Goal: Task Accomplishment & Management: Manage account settings

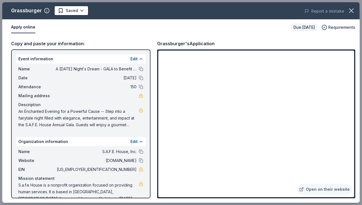
scroll to position [10, 0]
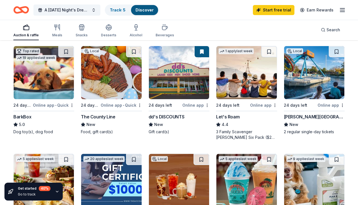
scroll to position [167, 0]
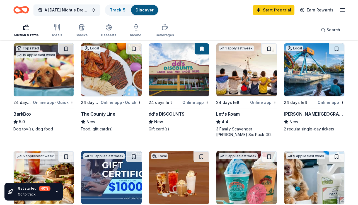
click at [39, 77] on img at bounding box center [44, 69] width 60 height 53
click at [110, 117] on div "The County Line" at bounding box center [98, 113] width 34 height 7
click at [176, 117] on div "dd's DISCOUNTS" at bounding box center [167, 113] width 36 height 7
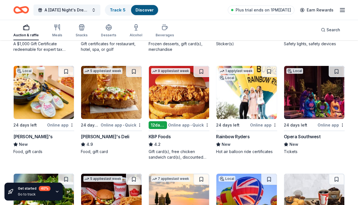
scroll to position [472, 0]
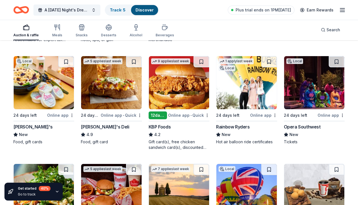
click at [108, 119] on div "Online app • Quick" at bounding box center [121, 115] width 41 height 7
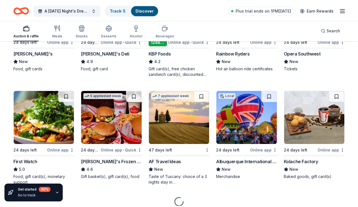
scroll to position [555, 0]
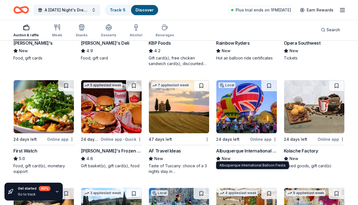
click at [248, 154] on div "Albuquerque International Balloon Fiesta" at bounding box center [246, 150] width 61 height 7
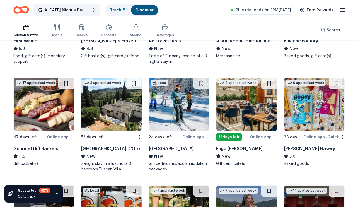
scroll to position [695, 0]
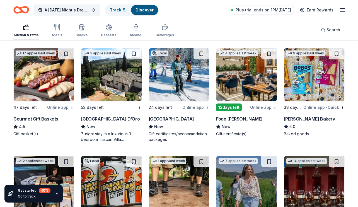
click at [177, 122] on div "Angel Fire Resort" at bounding box center [171, 118] width 45 height 7
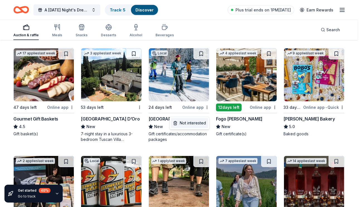
click at [199, 123] on div "Not interested" at bounding box center [189, 123] width 37 height 10
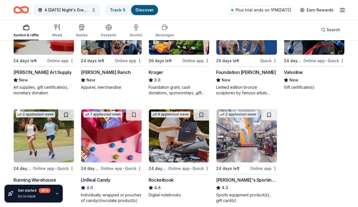
scroll to position [1420, 0]
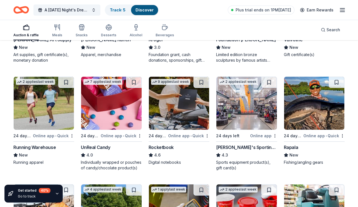
click at [253, 139] on div "Online app" at bounding box center [263, 135] width 27 height 7
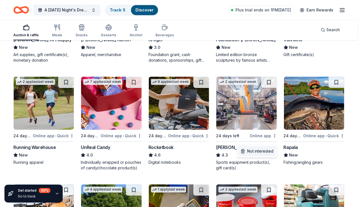
click at [263, 153] on div "Not interested" at bounding box center [256, 151] width 37 height 10
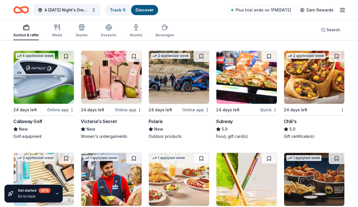
scroll to position [1671, 0]
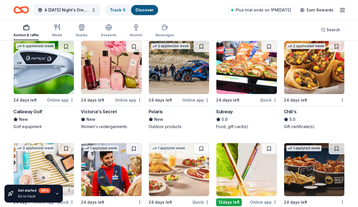
click at [132, 103] on div "Online app" at bounding box center [128, 99] width 27 height 7
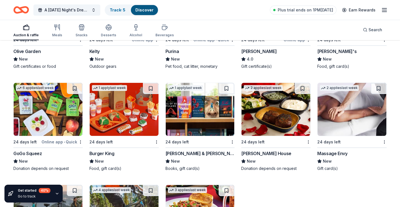
scroll to position [1937, 0]
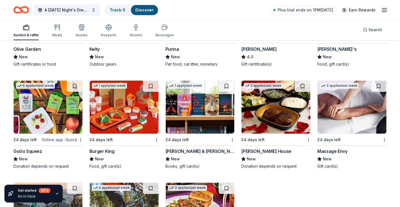
click at [330, 148] on div "Massage Envy" at bounding box center [333, 151] width 30 height 7
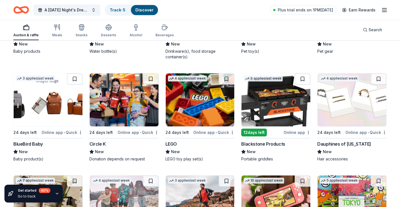
scroll to position [2684, 0]
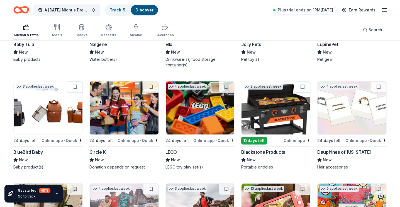
click at [297, 137] on div "Online app" at bounding box center [297, 140] width 27 height 7
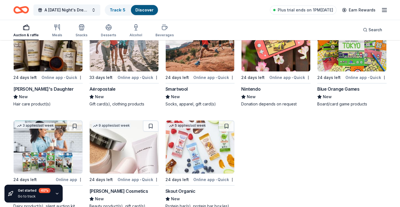
scroll to position [2852, 0]
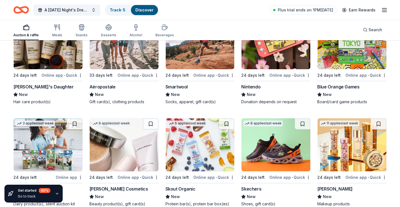
click at [252, 185] on div "Skechers" at bounding box center [251, 188] width 20 height 7
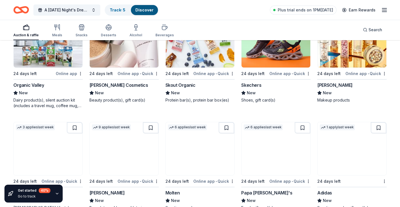
scroll to position [2959, 0]
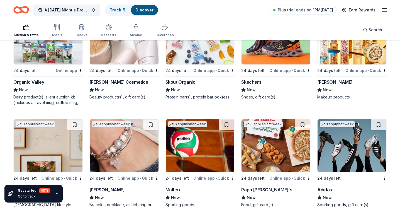
click at [255, 186] on div "Papa [PERSON_NAME]'s" at bounding box center [266, 189] width 51 height 7
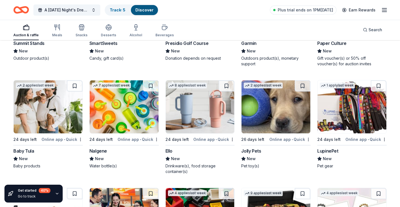
scroll to position [2568, 0]
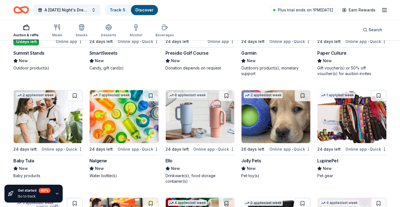
click at [278, 146] on div "Online app • Quick" at bounding box center [290, 149] width 41 height 7
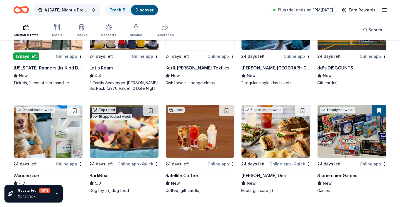
scroll to position [223, 0]
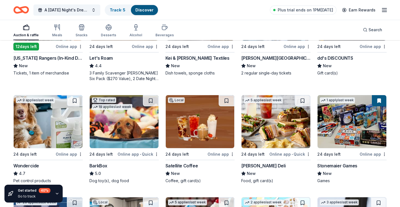
click at [127, 123] on img at bounding box center [124, 121] width 69 height 53
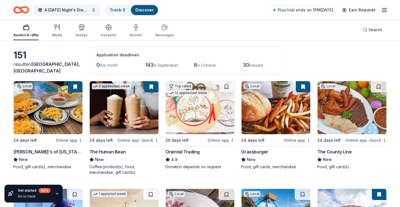
scroll to position [0, 0]
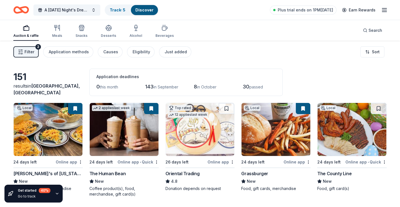
click at [151, 107] on button at bounding box center [151, 108] width 14 height 11
click at [74, 109] on button at bounding box center [75, 108] width 14 height 11
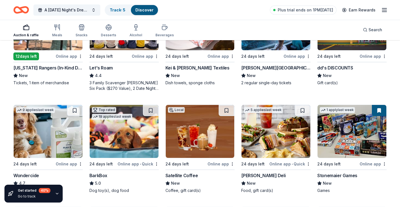
scroll to position [251, 0]
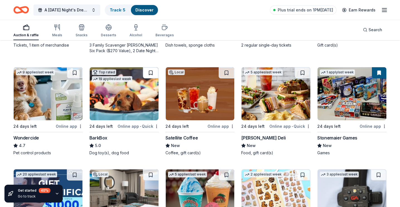
click at [154, 73] on button at bounding box center [151, 72] width 16 height 11
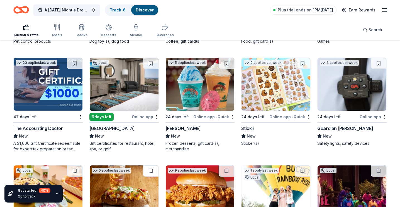
scroll to position [418, 0]
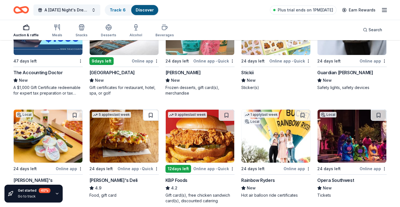
click at [147, 115] on button at bounding box center [151, 115] width 16 height 11
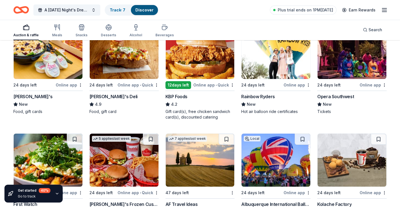
scroll to position [530, 0]
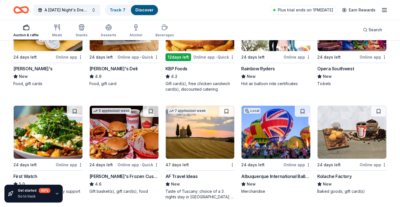
click at [55, 193] on icon "button" at bounding box center [57, 193] width 4 height 4
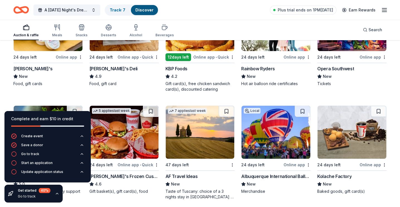
click at [75, 197] on div "Complete and earn $10 in credit Create event Save a donor Go to track Start an …" at bounding box center [47, 157] width 95 height 100
click at [75, 200] on div "Complete and earn $10 in credit Create event Save a donor Go to track Start an …" at bounding box center [47, 157] width 95 height 100
click at [82, 132] on div "Complete and earn $10 in credit" at bounding box center [47, 122] width 86 height 22
click at [83, 134] on icon "button" at bounding box center [82, 136] width 4 height 4
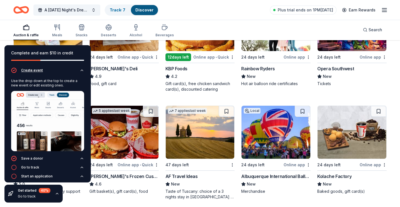
click at [83, 136] on div "Create event Use the drop down at the top to create a new event or edit existin…" at bounding box center [47, 131] width 86 height 128
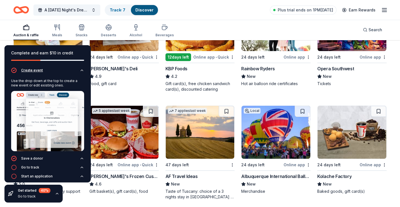
click at [76, 73] on button "Create event" at bounding box center [47, 71] width 73 height 9
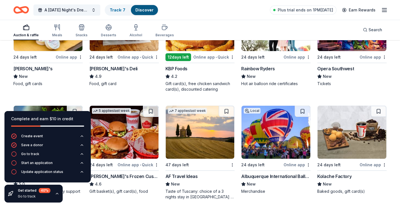
click at [128, 76] on div "4.9" at bounding box center [124, 76] width 69 height 7
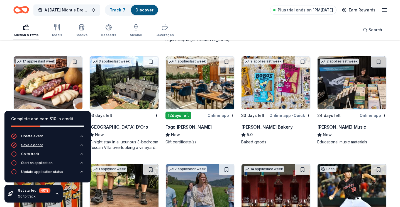
scroll to position [669, 0]
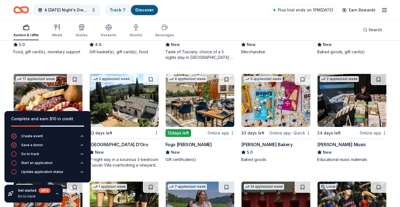
click at [299, 157] on div "Baked goods" at bounding box center [275, 160] width 69 height 6
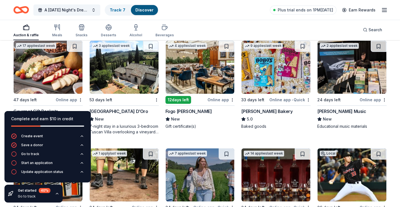
scroll to position [753, 0]
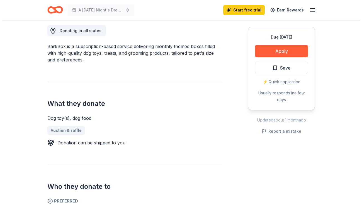
scroll to position [214, 0]
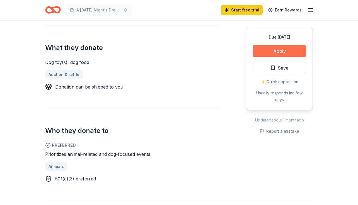
click at [283, 50] on button "Apply" at bounding box center [279, 51] width 53 height 12
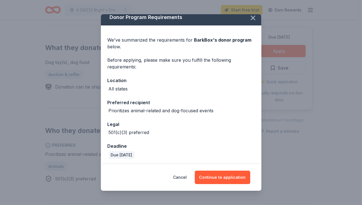
scroll to position [6, 0]
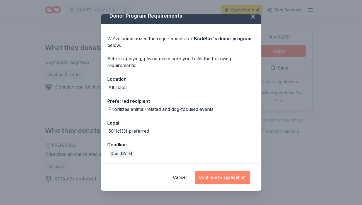
click at [223, 177] on button "Continue to application" at bounding box center [222, 176] width 55 height 13
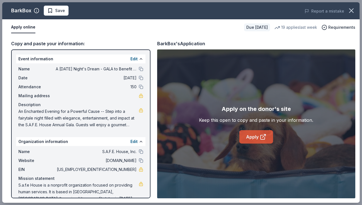
click at [261, 135] on icon at bounding box center [263, 137] width 4 height 4
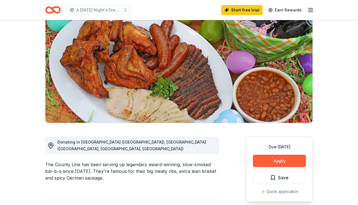
scroll to position [56, 0]
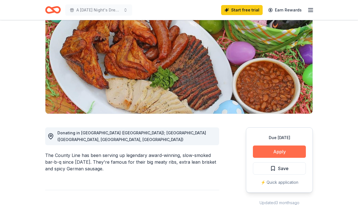
click at [293, 154] on button "Apply" at bounding box center [279, 151] width 53 height 12
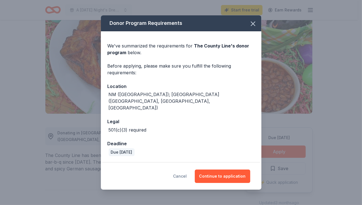
click at [184, 169] on button "Cancel" at bounding box center [180, 175] width 14 height 13
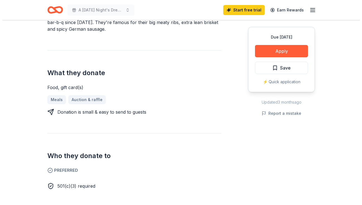
scroll to position [139, 0]
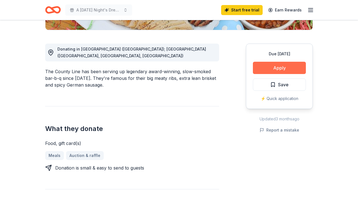
click at [282, 69] on button "Apply" at bounding box center [279, 68] width 53 height 12
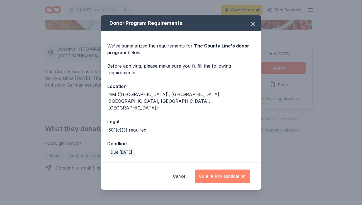
click at [213, 170] on button "Continue to application" at bounding box center [222, 175] width 55 height 13
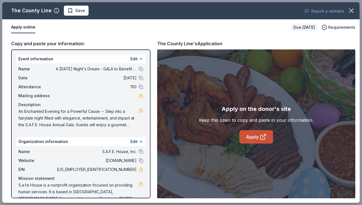
click at [253, 137] on link "Apply" at bounding box center [257, 136] width 34 height 13
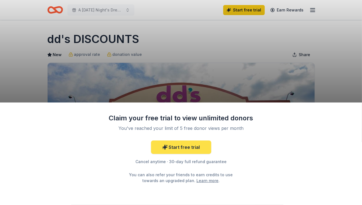
click at [188, 145] on link "Start free trial" at bounding box center [181, 146] width 60 height 13
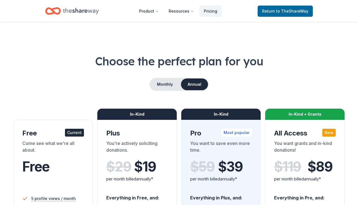
click at [190, 84] on button "Annual" at bounding box center [194, 84] width 27 height 12
click at [174, 84] on button "Monthly" at bounding box center [165, 84] width 30 height 12
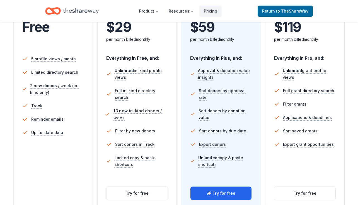
scroll to position [167, 0]
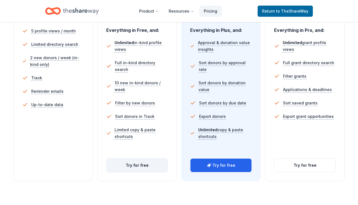
click at [131, 162] on button "Try for free" at bounding box center [137, 164] width 61 height 13
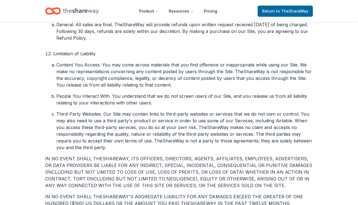
scroll to position [1087, 0]
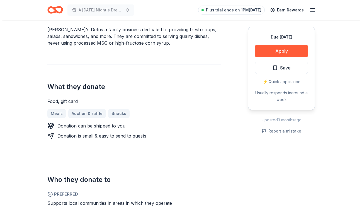
scroll to position [139, 0]
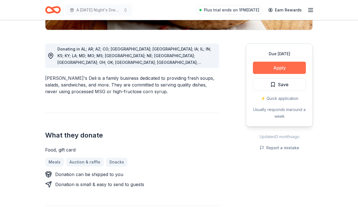
click at [289, 65] on button "Apply" at bounding box center [279, 68] width 53 height 12
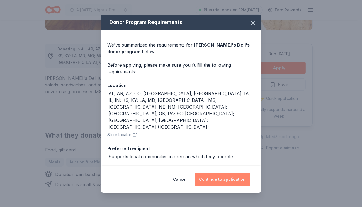
click at [225, 179] on button "Continue to application" at bounding box center [222, 179] width 55 height 13
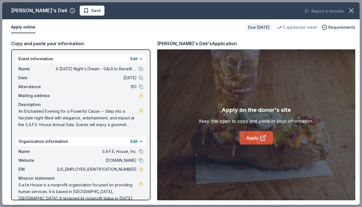
click at [260, 136] on icon at bounding box center [263, 137] width 7 height 7
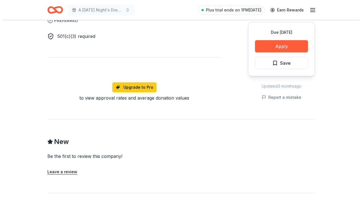
scroll to position [362, 0]
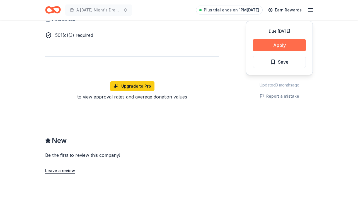
click at [274, 43] on button "Apply" at bounding box center [279, 45] width 53 height 12
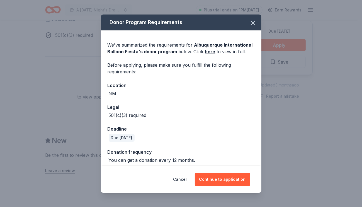
scroll to position [4, 0]
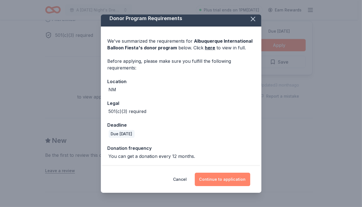
click at [208, 179] on button "Continue to application" at bounding box center [222, 179] width 55 height 13
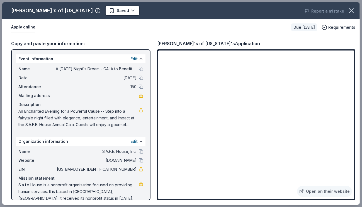
scroll to position [8, 0]
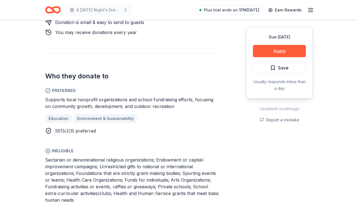
scroll to position [279, 0]
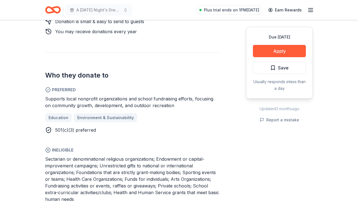
drag, startPoint x: 168, startPoint y: 161, endPoint x: 196, endPoint y: 160, distance: 28.4
click at [196, 160] on span "Sectarian or denominational religious organizations; Endowment or capital-impro…" at bounding box center [132, 179] width 174 height 46
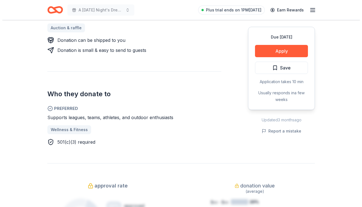
scroll to position [279, 0]
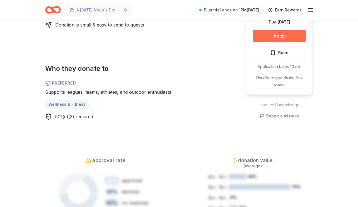
click at [290, 34] on button "Apply" at bounding box center [279, 36] width 53 height 12
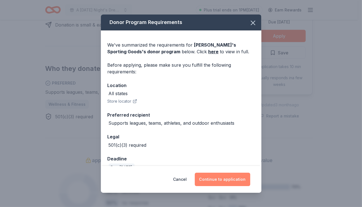
click at [218, 176] on button "Continue to application" at bounding box center [222, 179] width 55 height 13
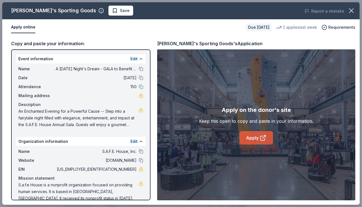
click at [253, 138] on link "Apply" at bounding box center [257, 137] width 34 height 13
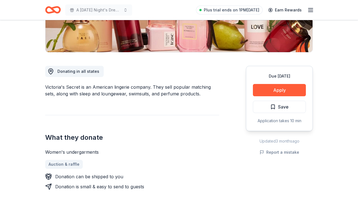
scroll to position [167, 0]
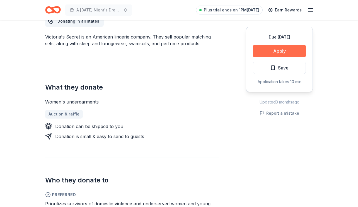
click at [293, 54] on button "Apply" at bounding box center [279, 51] width 53 height 12
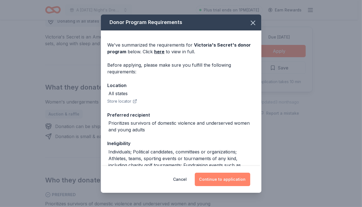
click at [223, 179] on button "Continue to application" at bounding box center [222, 179] width 55 height 13
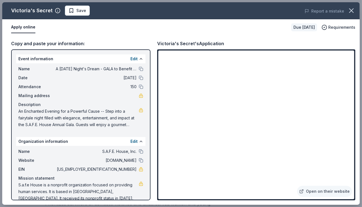
click at [252, 31] on div "Apply online" at bounding box center [149, 27] width 276 height 12
drag, startPoint x: 253, startPoint y: 28, endPoint x: 258, endPoint y: 32, distance: 6.8
click at [253, 28] on div "Apply online" at bounding box center [149, 27] width 276 height 12
drag, startPoint x: 361, startPoint y: 207, endPoint x: 384, endPoint y: 250, distance: 49.1
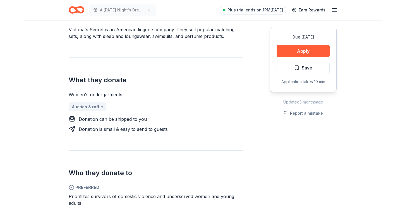
scroll to position [178, 0]
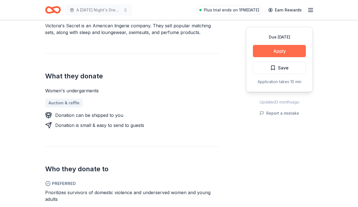
click at [259, 55] on button "Apply" at bounding box center [279, 51] width 53 height 12
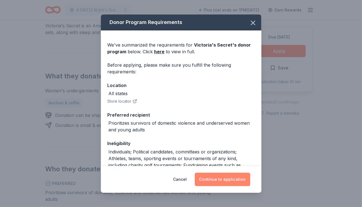
click at [235, 178] on button "Continue to application" at bounding box center [222, 179] width 55 height 13
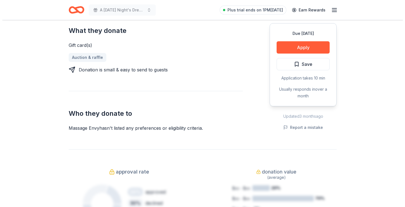
scroll to position [167, 0]
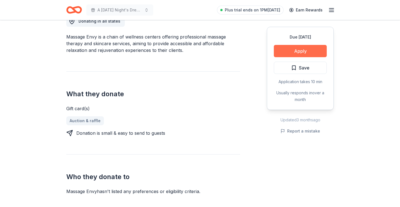
click at [314, 52] on button "Apply" at bounding box center [300, 51] width 53 height 12
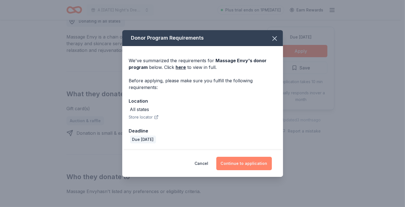
click at [240, 164] on button "Continue to application" at bounding box center [243, 163] width 55 height 13
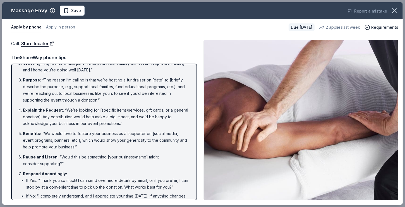
scroll to position [0, 0]
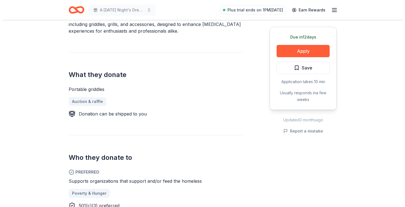
scroll to position [195, 0]
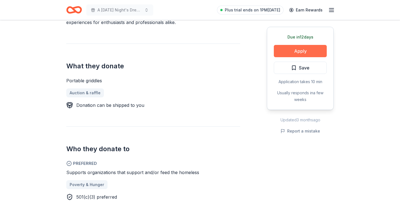
click at [290, 50] on button "Apply" at bounding box center [300, 51] width 53 height 12
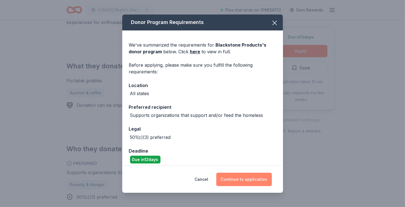
click at [241, 177] on button "Continue to application" at bounding box center [243, 179] width 55 height 13
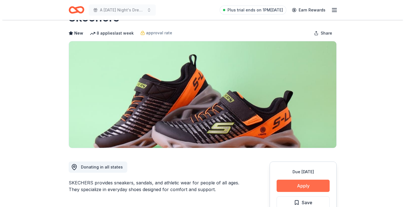
scroll to position [28, 0]
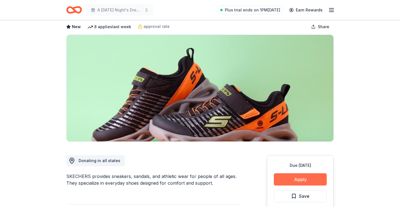
click at [299, 173] on button "Apply" at bounding box center [300, 179] width 53 height 12
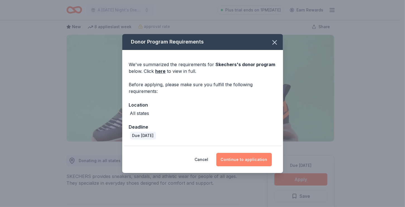
click at [251, 154] on button "Continue to application" at bounding box center [243, 159] width 55 height 13
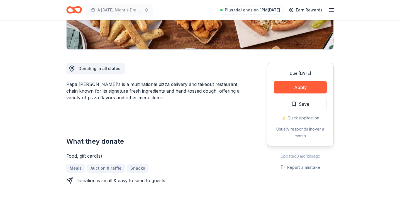
scroll to position [112, 0]
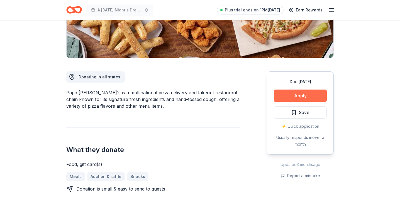
click at [291, 94] on button "Apply" at bounding box center [300, 96] width 53 height 12
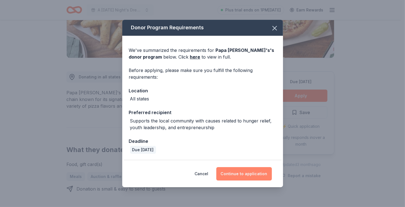
click at [257, 172] on button "Continue to application" at bounding box center [243, 173] width 55 height 13
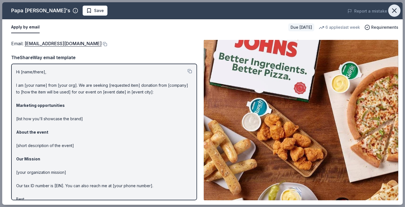
click at [392, 12] on icon "button" at bounding box center [394, 11] width 4 height 4
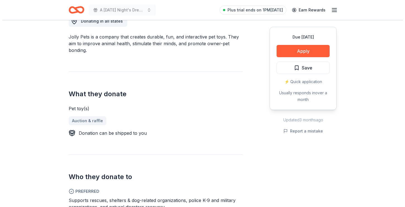
scroll to position [195, 0]
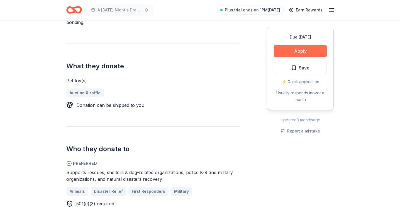
click at [292, 48] on button "Apply" at bounding box center [300, 51] width 53 height 12
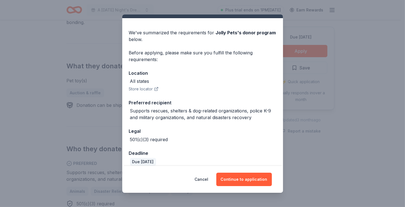
scroll to position [18, 0]
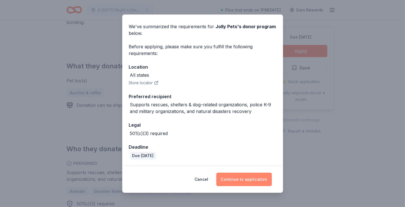
click at [257, 182] on button "Continue to application" at bounding box center [243, 179] width 55 height 13
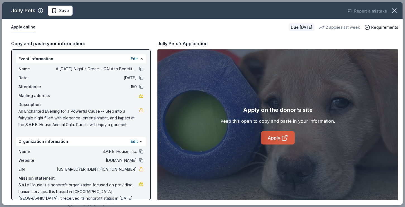
click at [284, 141] on icon at bounding box center [284, 137] width 7 height 7
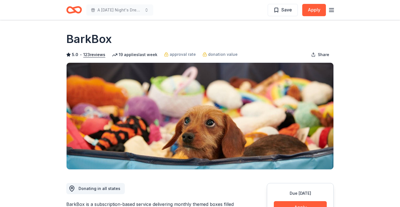
click at [134, 53] on div "19 applies last week" at bounding box center [134, 54] width 45 height 7
click at [121, 55] on div "19 applies last week" at bounding box center [134, 54] width 45 height 7
click at [334, 7] on icon "button" at bounding box center [331, 10] width 7 height 7
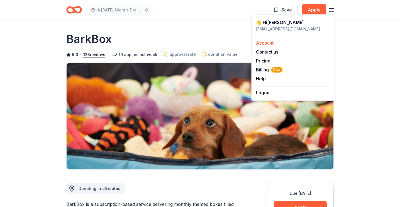
click at [271, 40] on link "Account" at bounding box center [265, 43] width 18 height 6
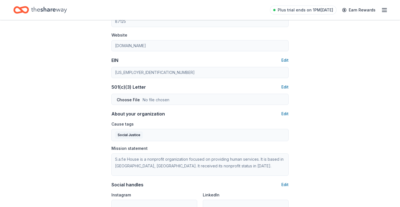
scroll to position [251, 0]
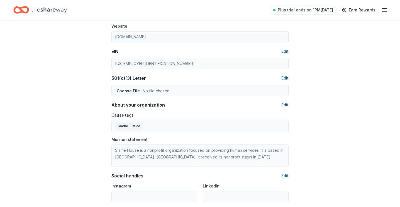
click at [286, 105] on button "Edit" at bounding box center [285, 104] width 7 height 7
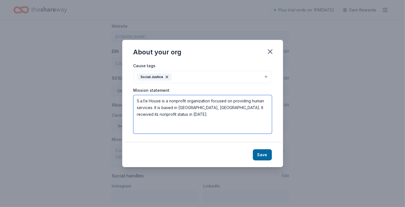
drag, startPoint x: 148, startPoint y: 101, endPoint x: 124, endPoint y: 102, distance: 24.0
click at [124, 102] on div "Cause tags Social Justice Mission statement S.a.f.e House is a nonprofit organi…" at bounding box center [202, 102] width 161 height 80
click at [257, 101] on textarea "S.A.F.E. House is a nonprofit organization focused on providing human services.…" at bounding box center [202, 114] width 138 height 38
drag, startPoint x: 257, startPoint y: 101, endPoint x: 141, endPoint y: 108, distance: 117.1
click at [141, 108] on textarea "S.A.F.E. House is a nonprofit organization focused on providing human services.…" at bounding box center [202, 114] width 138 height 38
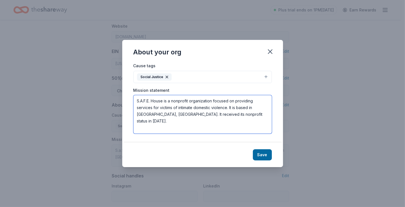
drag, startPoint x: 168, startPoint y: 114, endPoint x: 260, endPoint y: 133, distance: 93.1
click at [260, 133] on textarea "S.A.F.E. House is a nonprofit organization focused on providing services for vi…" at bounding box center [202, 114] width 138 height 38
type textarea "S.A.F.E. House is a nonprofit organization focused on providing services for vi…"
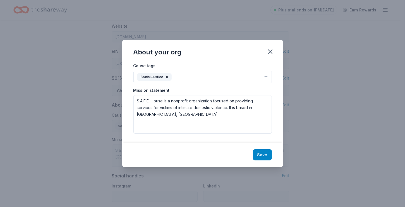
click at [262, 155] on button "Save" at bounding box center [262, 154] width 19 height 11
type textarea "S.A.F.E. House is a nonprofit organization focused on providing services for vi…"
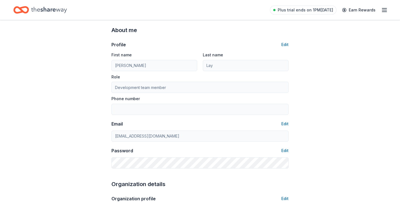
scroll to position [0, 0]
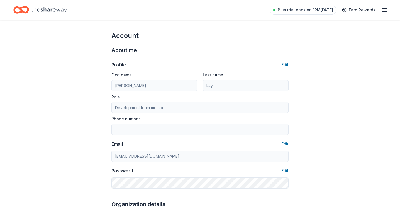
click at [289, 61] on div "Profile Edit First name Cynthia Last name Lay Role Development team member Phon…" at bounding box center [200, 122] width 177 height 134
click at [287, 63] on button "Edit" at bounding box center [285, 64] width 7 height 7
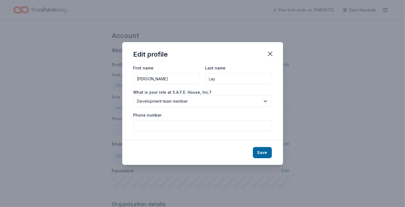
click at [169, 124] on input "Phone number" at bounding box center [202, 125] width 138 height 11
type input "(505) 382-6700"
click at [263, 153] on button "Save" at bounding box center [262, 152] width 19 height 11
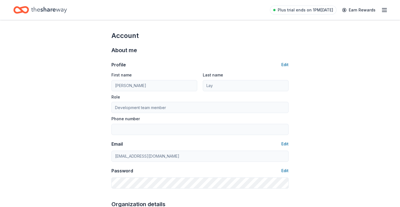
type input "(505) 382-6700"
click at [288, 62] on button "Edit" at bounding box center [285, 64] width 7 height 7
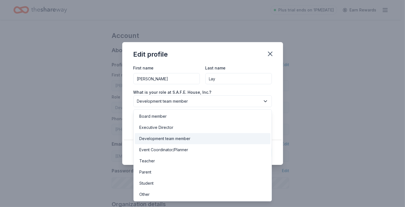
click at [207, 105] on button "Development team member" at bounding box center [202, 101] width 138 height 12
click at [210, 102] on span "Development team member" at bounding box center [198, 101] width 123 height 7
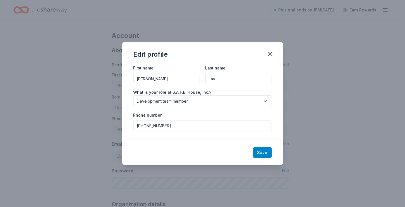
click at [265, 154] on button "Save" at bounding box center [262, 152] width 19 height 11
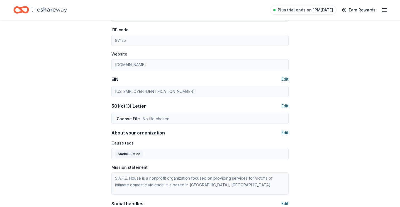
scroll to position [251, 0]
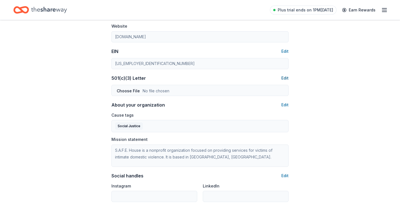
click at [284, 76] on button "Edit" at bounding box center [285, 78] width 7 height 7
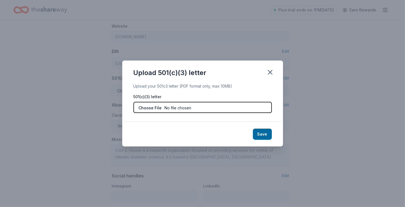
click at [201, 108] on input "file" at bounding box center [202, 107] width 138 height 11
type input "C:\fakepath\501c3 IRS Determination letter.pdf"
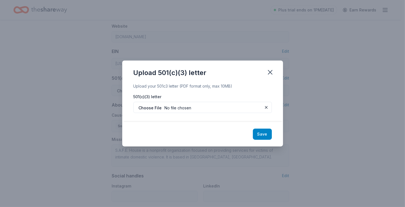
click at [264, 135] on button "Save" at bounding box center [262, 134] width 19 height 11
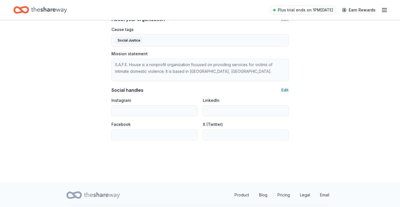
scroll to position [352, 0]
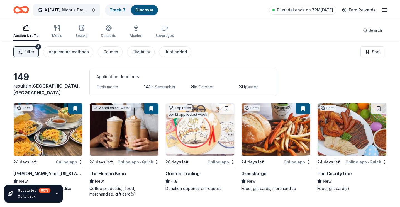
scroll to position [28, 0]
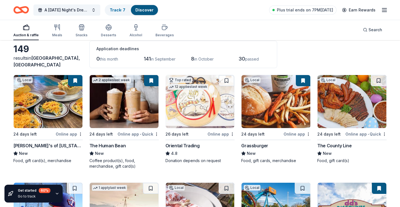
click at [363, 135] on div "Online app • Quick" at bounding box center [366, 133] width 41 height 7
click at [381, 79] on button at bounding box center [379, 80] width 16 height 11
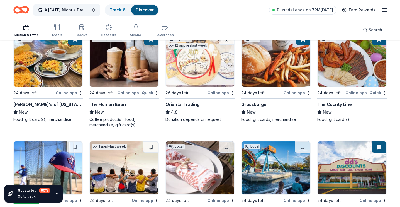
scroll to position [112, 0]
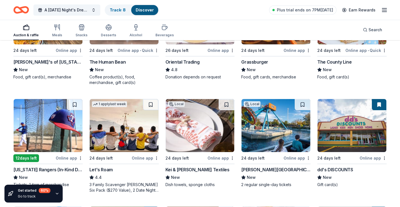
click at [265, 166] on div "Cliff's Amusement Park" at bounding box center [275, 169] width 69 height 7
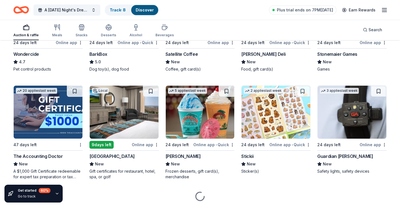
scroll to position [307, 0]
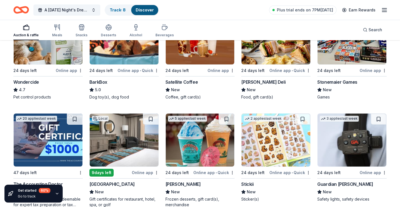
click at [123, 182] on div "[GEOGRAPHIC_DATA]" at bounding box center [112, 184] width 45 height 7
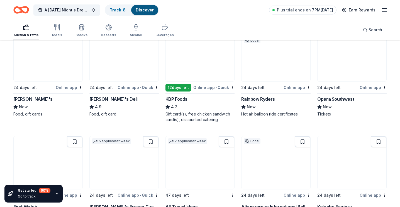
scroll to position [530, 0]
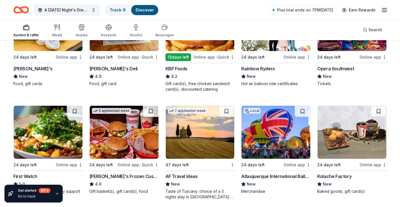
click at [131, 162] on div "Online app • Quick" at bounding box center [138, 164] width 41 height 7
click at [155, 108] on button at bounding box center [151, 111] width 16 height 11
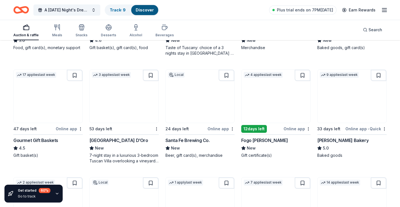
scroll to position [697, 0]
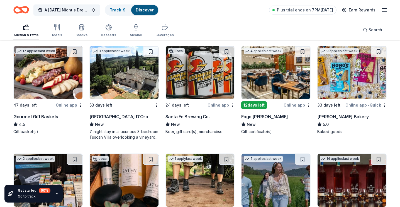
click at [50, 116] on div "Gourmet Gift Baskets" at bounding box center [35, 116] width 45 height 7
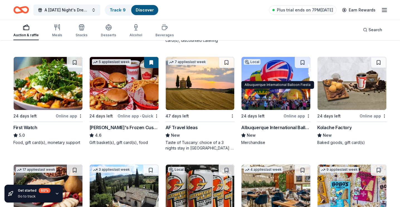
scroll to position [664, 0]
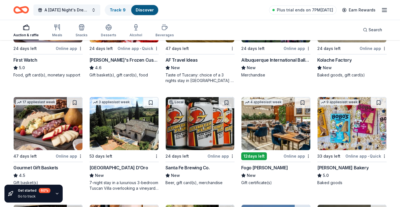
drag, startPoint x: 245, startPoint y: 229, endPoint x: 245, endPoint y: 223, distance: 7.0
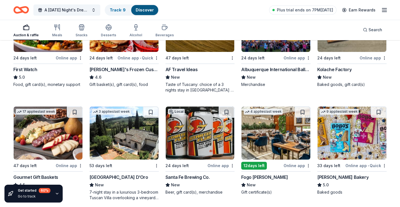
drag, startPoint x: 245, startPoint y: 223, endPoint x: 375, endPoint y: 199, distance: 131.7
click at [375, 199] on div "9 applies last week 33 days left Online app • Quick Bobo's Bakery 5.0 Baked goo…" at bounding box center [352, 153] width 69 height 94
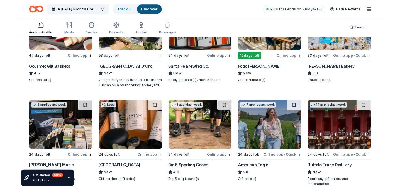
scroll to position [776, 0]
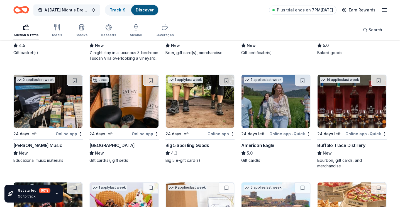
click at [111, 144] on div "[GEOGRAPHIC_DATA]" at bounding box center [112, 145] width 45 height 7
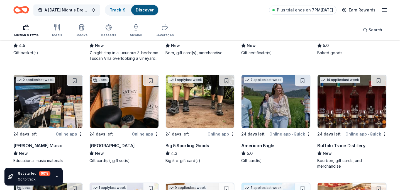
click at [153, 80] on button at bounding box center [151, 80] width 16 height 11
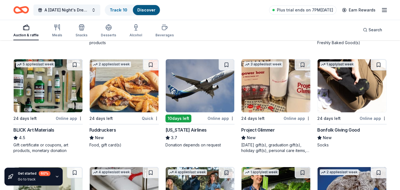
scroll to position [1250, 0]
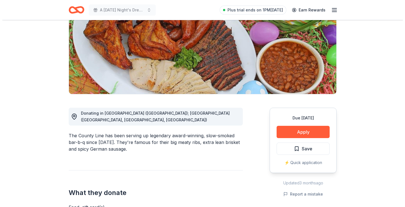
scroll to position [28, 0]
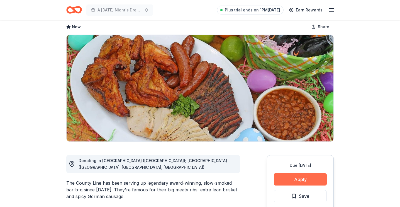
click at [315, 178] on button "Apply" at bounding box center [300, 179] width 53 height 12
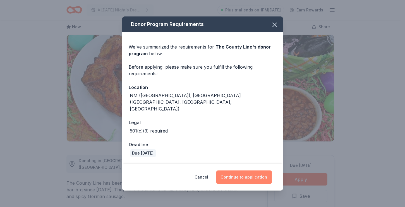
click at [246, 170] on button "Continue to application" at bounding box center [243, 176] width 55 height 13
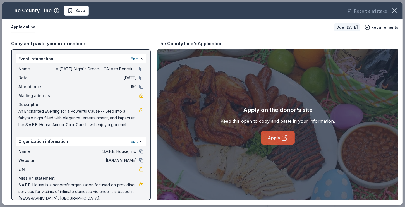
click at [272, 140] on link "Apply" at bounding box center [278, 137] width 34 height 13
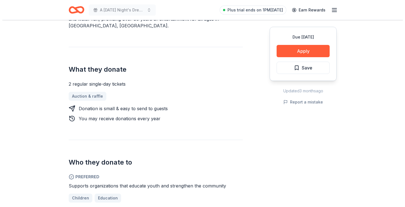
scroll to position [195, 0]
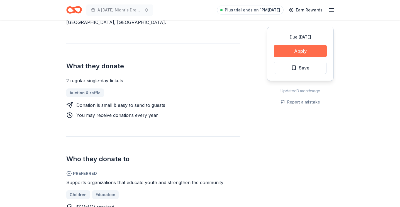
click at [284, 47] on button "Apply" at bounding box center [300, 51] width 53 height 12
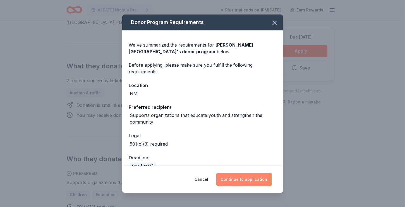
click at [248, 178] on button "Continue to application" at bounding box center [243, 179] width 55 height 13
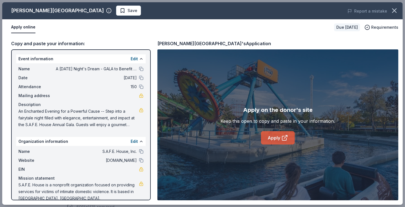
click at [272, 139] on link "Apply" at bounding box center [278, 137] width 34 height 13
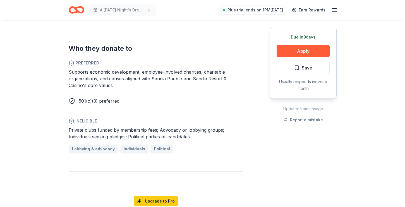
scroll to position [307, 0]
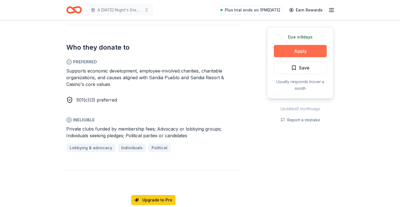
click at [285, 49] on button "Apply" at bounding box center [300, 51] width 53 height 12
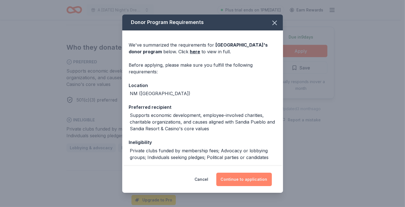
click at [225, 180] on button "Continue to application" at bounding box center [243, 179] width 55 height 13
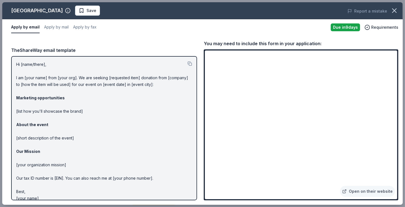
click at [346, 29] on div "Due in 9 days" at bounding box center [344, 27] width 29 height 8
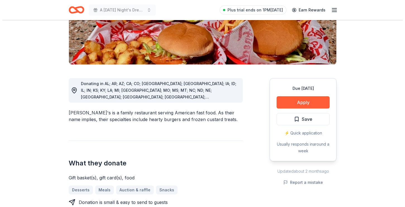
scroll to position [112, 0]
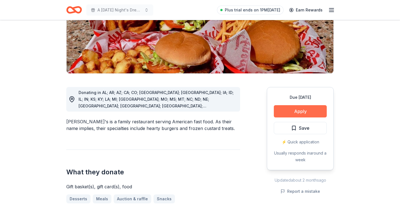
click at [305, 105] on button "Apply" at bounding box center [300, 111] width 53 height 12
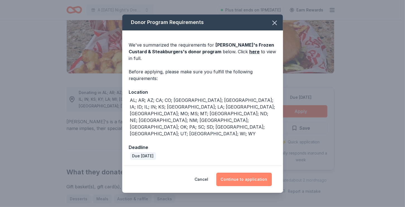
click at [233, 173] on button "Continue to application" at bounding box center [243, 179] width 55 height 13
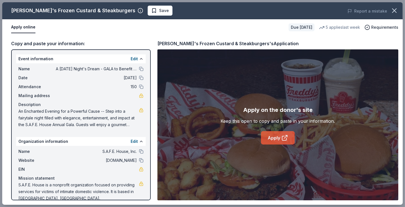
click at [284, 136] on icon at bounding box center [284, 137] width 7 height 7
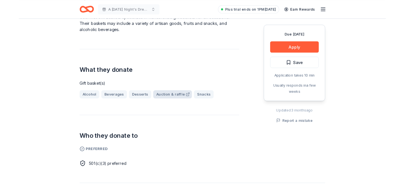
scroll to position [195, 0]
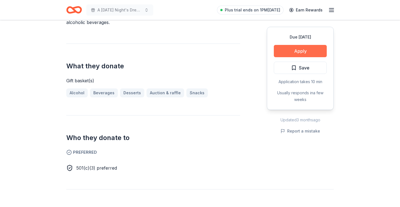
click at [290, 49] on button "Apply" at bounding box center [300, 51] width 53 height 12
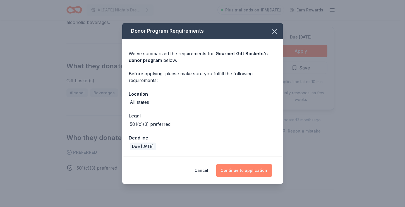
click at [240, 164] on button "Continue to application" at bounding box center [243, 170] width 55 height 13
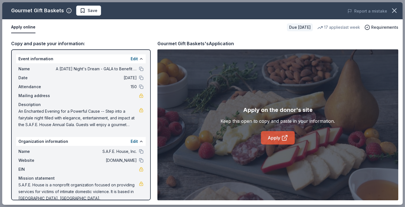
click at [268, 137] on link "Apply" at bounding box center [278, 137] width 34 height 13
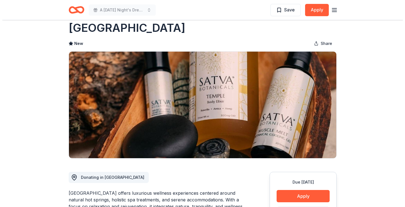
scroll to position [28, 0]
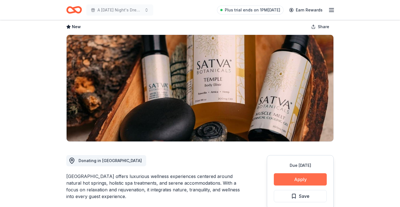
click at [299, 181] on button "Apply" at bounding box center [300, 179] width 53 height 12
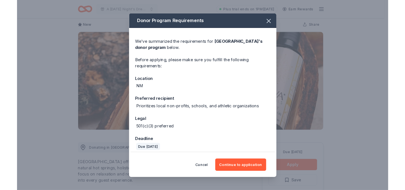
scroll to position [4, 0]
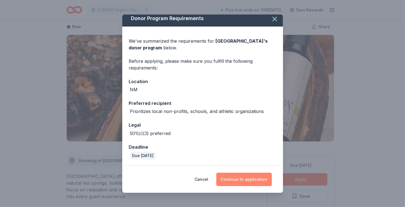
click at [241, 179] on button "Continue to application" at bounding box center [243, 179] width 55 height 13
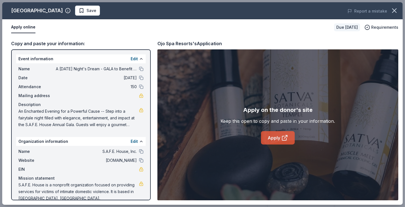
click at [272, 142] on link "Apply" at bounding box center [278, 137] width 34 height 13
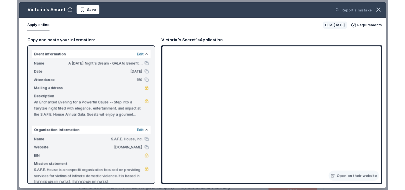
scroll to position [178, 0]
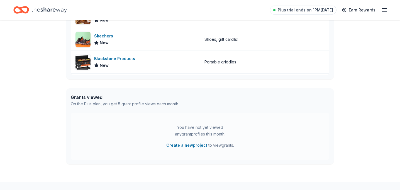
scroll to position [204, 0]
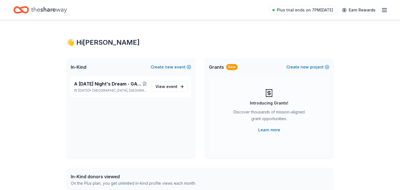
click at [388, 7] on icon "button" at bounding box center [384, 10] width 7 height 7
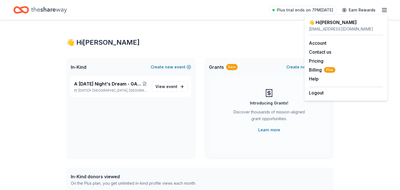
click at [37, 13] on icon "Home" at bounding box center [49, 9] width 36 height 11
